Goal: Task Accomplishment & Management: Complete application form

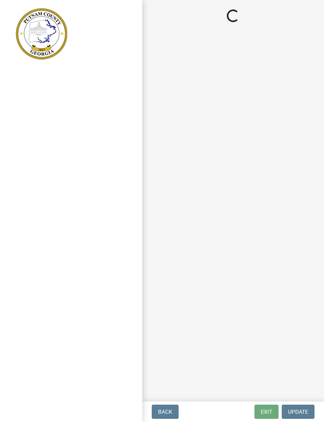
scroll to position [0, 0]
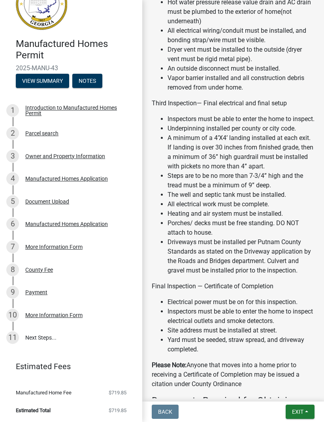
click at [47, 338] on link "11 Next Steps..." at bounding box center [71, 338] width 142 height 23
click at [25, 333] on link "11 Next Steps..." at bounding box center [71, 338] width 142 height 23
click at [65, 342] on link "11 Next Steps..." at bounding box center [71, 338] width 142 height 23
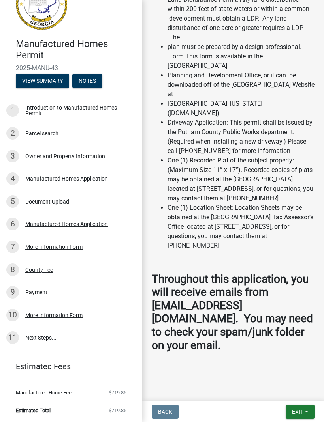
scroll to position [1789, 0]
click at [298, 411] on span "Exit" at bounding box center [297, 412] width 11 height 6
click at [279, 395] on button "Save & Exit" at bounding box center [282, 391] width 63 height 19
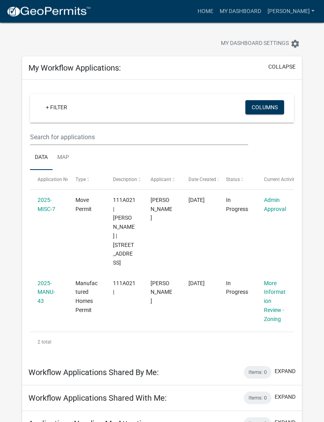
scroll to position [23, 0]
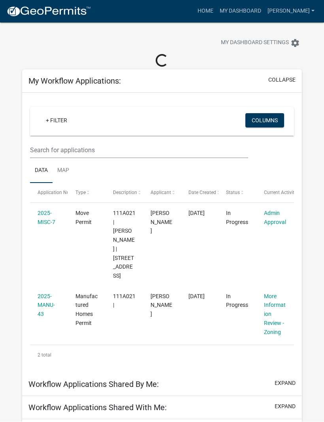
scroll to position [7, 0]
